Goal: Information Seeking & Learning: Learn about a topic

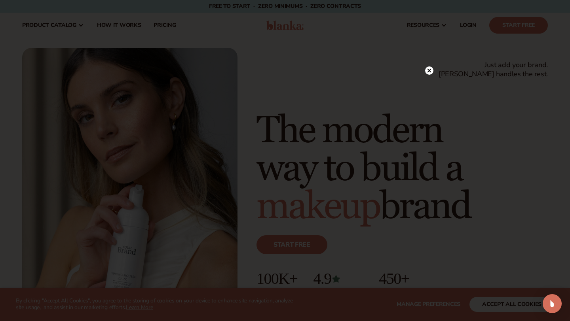
click at [432, 71] on circle at bounding box center [429, 70] width 8 height 8
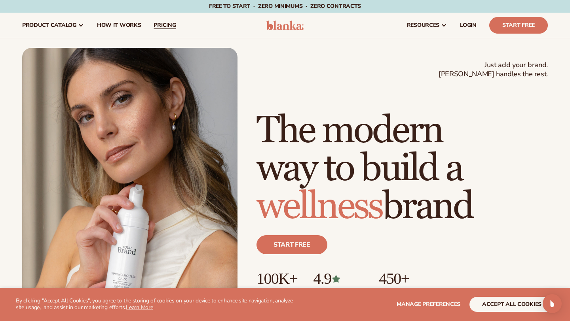
click at [170, 25] on span "pricing" at bounding box center [165, 25] width 22 height 6
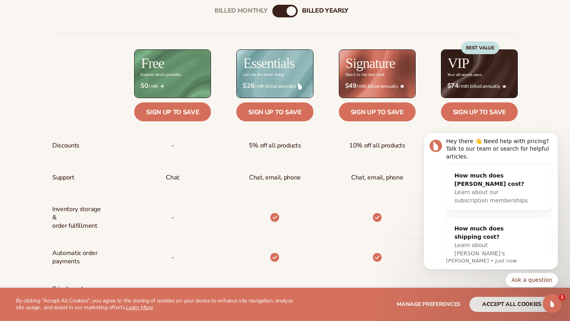
click at [552, 93] on div "Billed Monthly billed Yearly Billed Monthly billed Yearly Discounts Support Inv…" at bounding box center [285, 258] width 570 height 533
click at [558, 138] on button "Dismiss notification" at bounding box center [555, 135] width 10 height 10
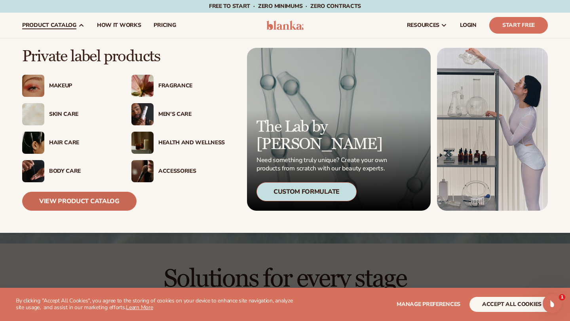
click at [90, 203] on link "View Product Catalog" at bounding box center [79, 201] width 114 height 19
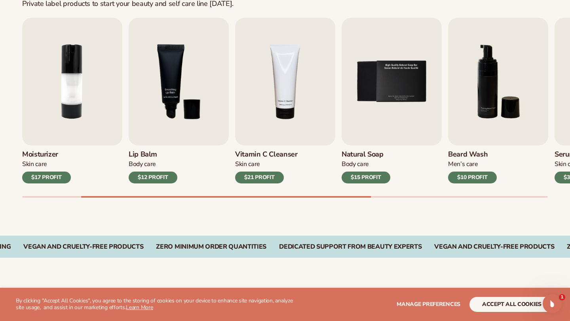
scroll to position [291, 0]
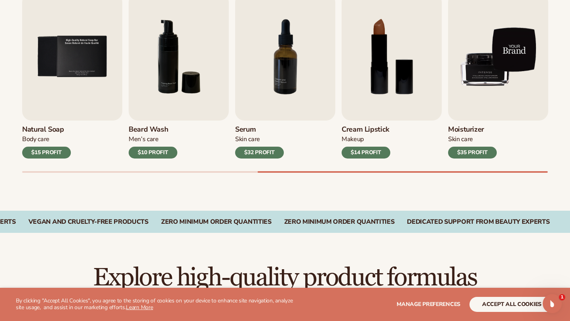
click at [504, 96] on img "9 / 9" at bounding box center [498, 57] width 100 height 128
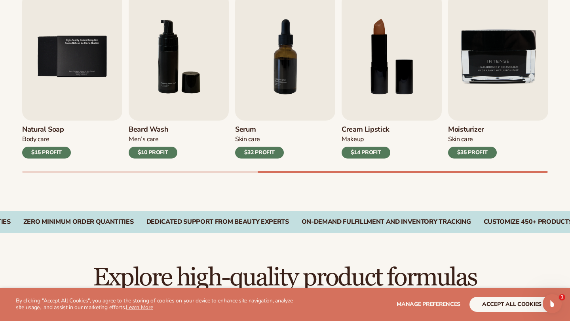
click at [472, 135] on div "Skin Care" at bounding box center [472, 139] width 49 height 8
click at [467, 133] on h3 "Moisturizer" at bounding box center [472, 129] width 49 height 9
